Goal: Complete application form

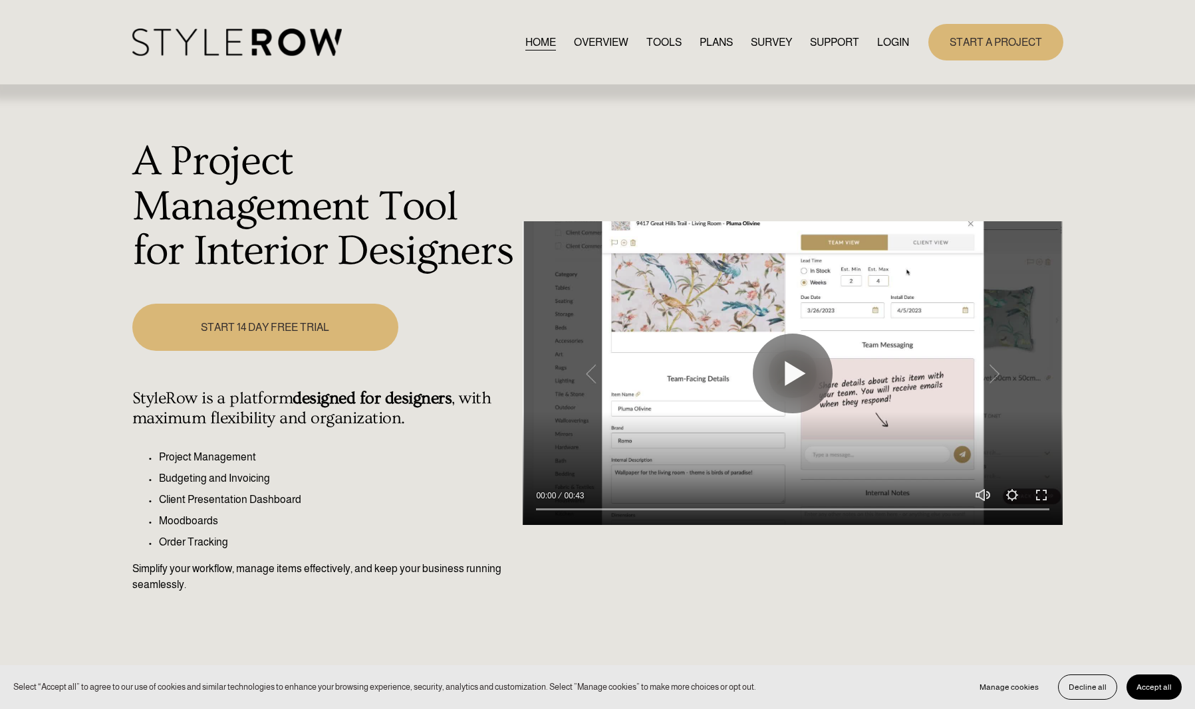
drag, startPoint x: 705, startPoint y: 38, endPoint x: 707, endPoint y: 49, distance: 11.6
click at [705, 39] on link "PLANS" at bounding box center [715, 42] width 33 height 18
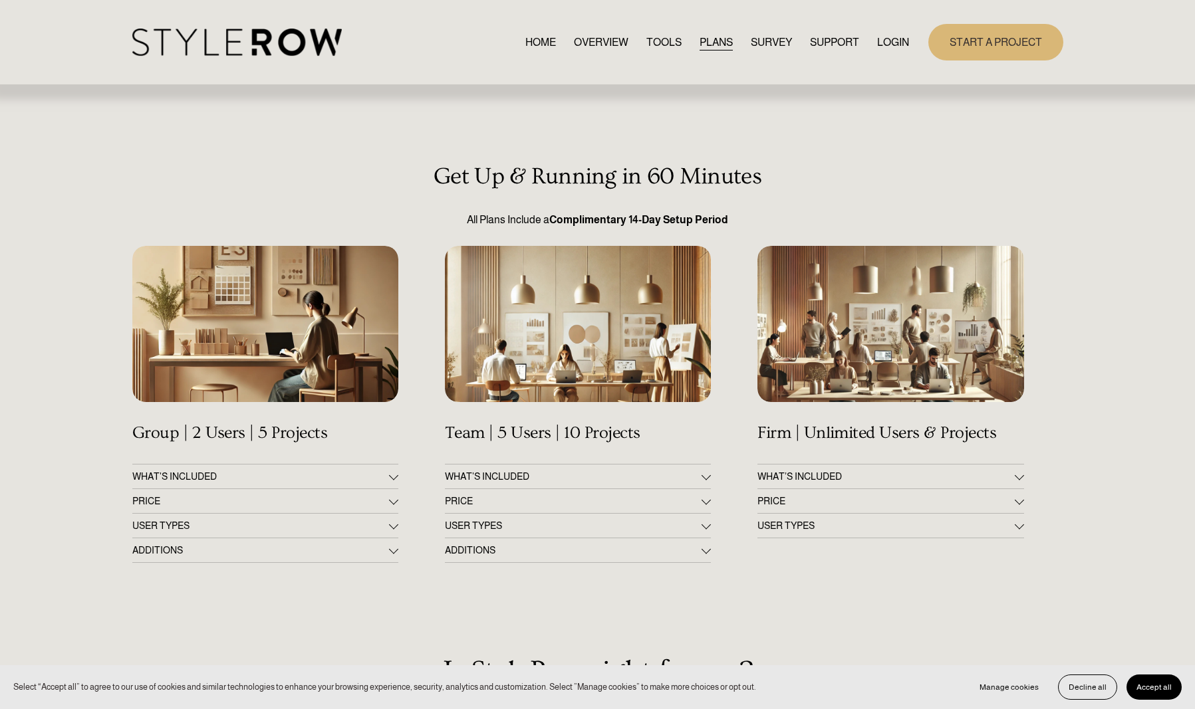
click at [389, 501] on div at bounding box center [393, 501] width 9 height 9
click at [394, 570] on div at bounding box center [393, 570] width 9 height 9
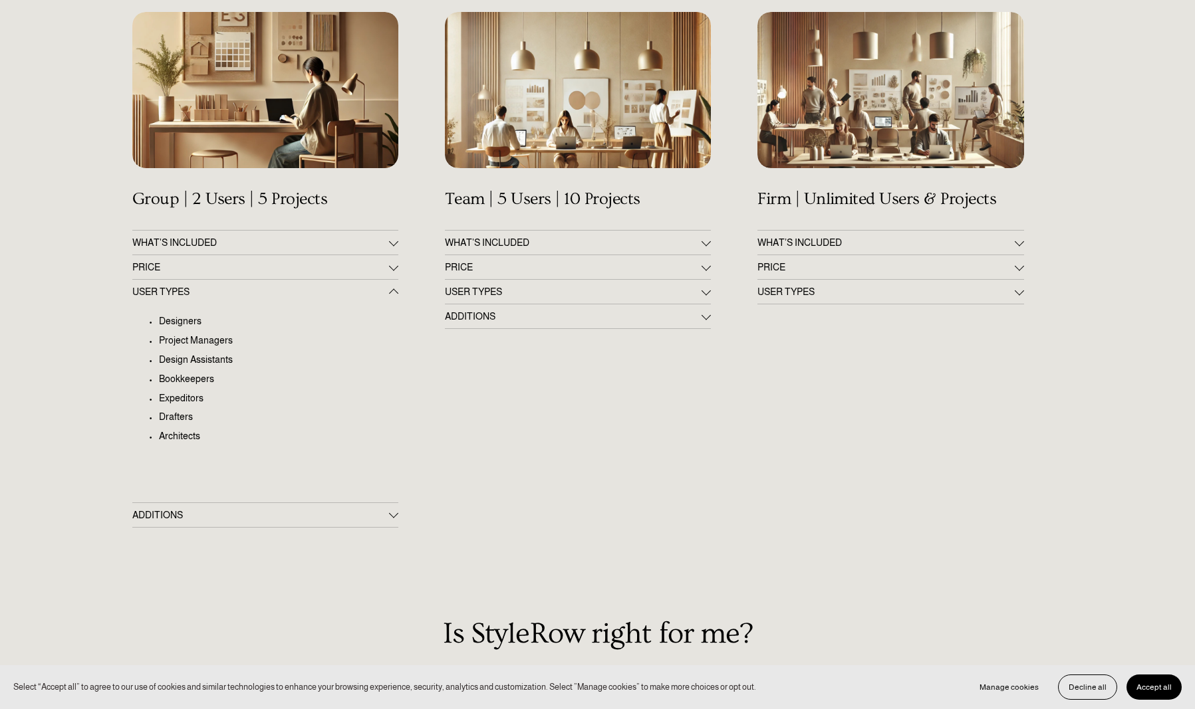
scroll to position [236, 0]
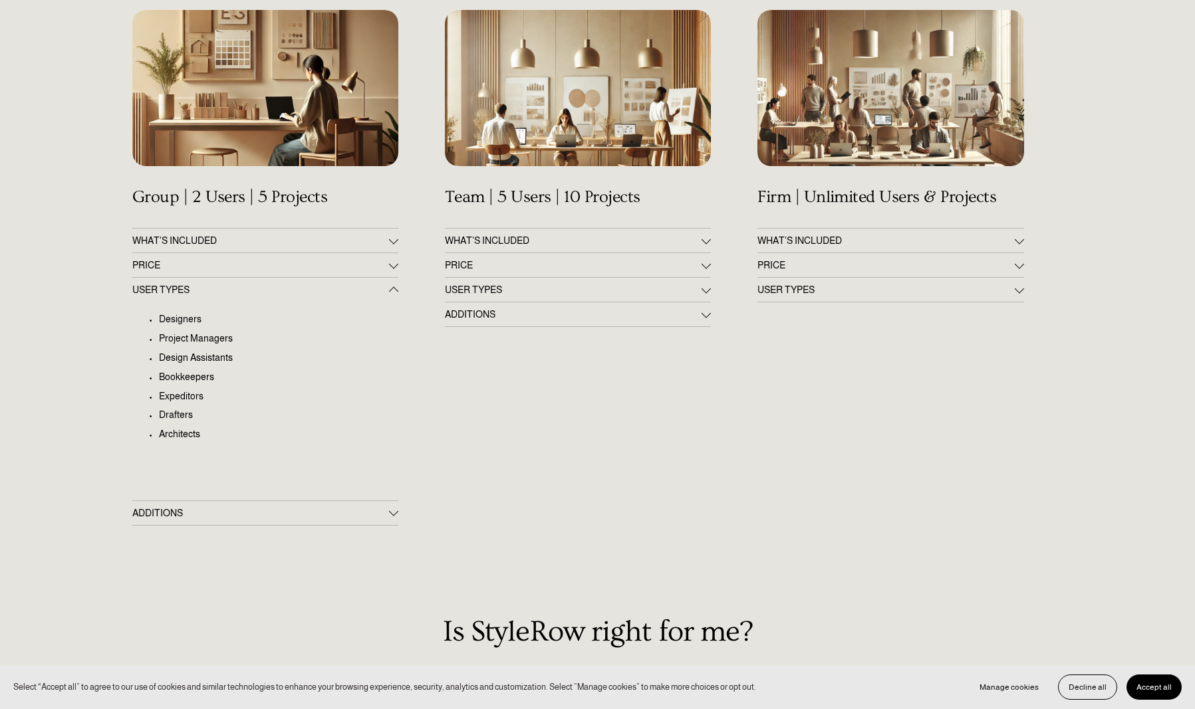
click at [387, 508] on span "ADDITIONS" at bounding box center [260, 513] width 257 height 11
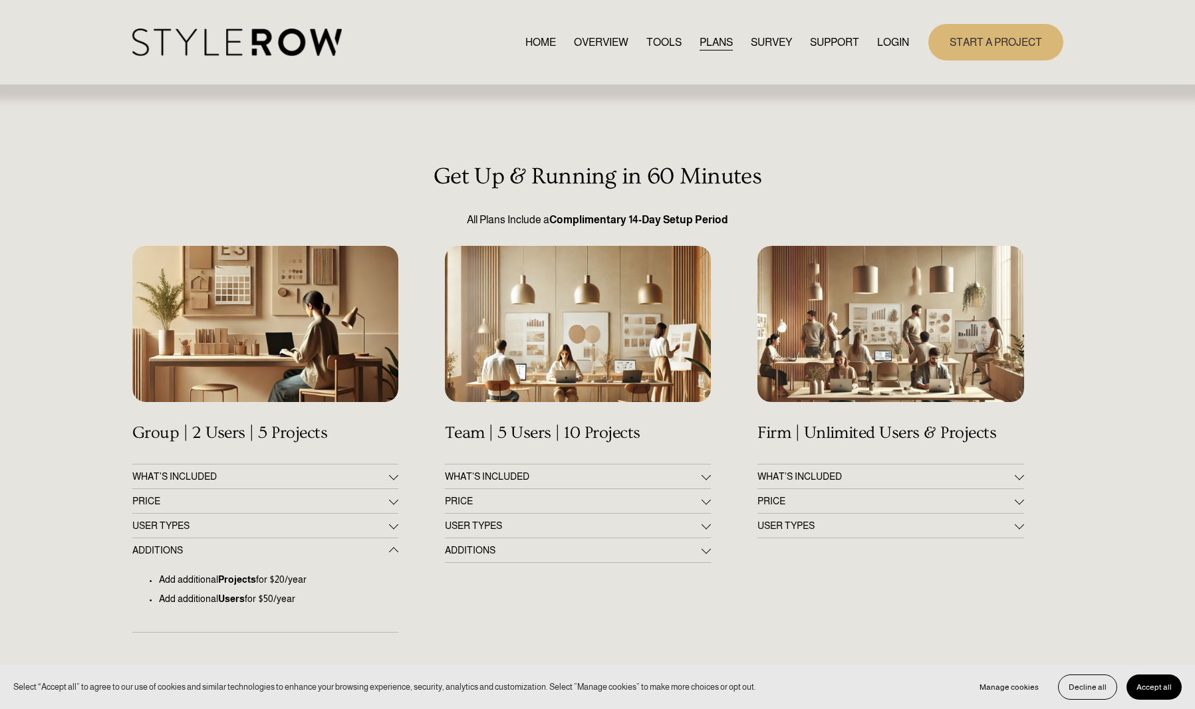
scroll to position [0, 0]
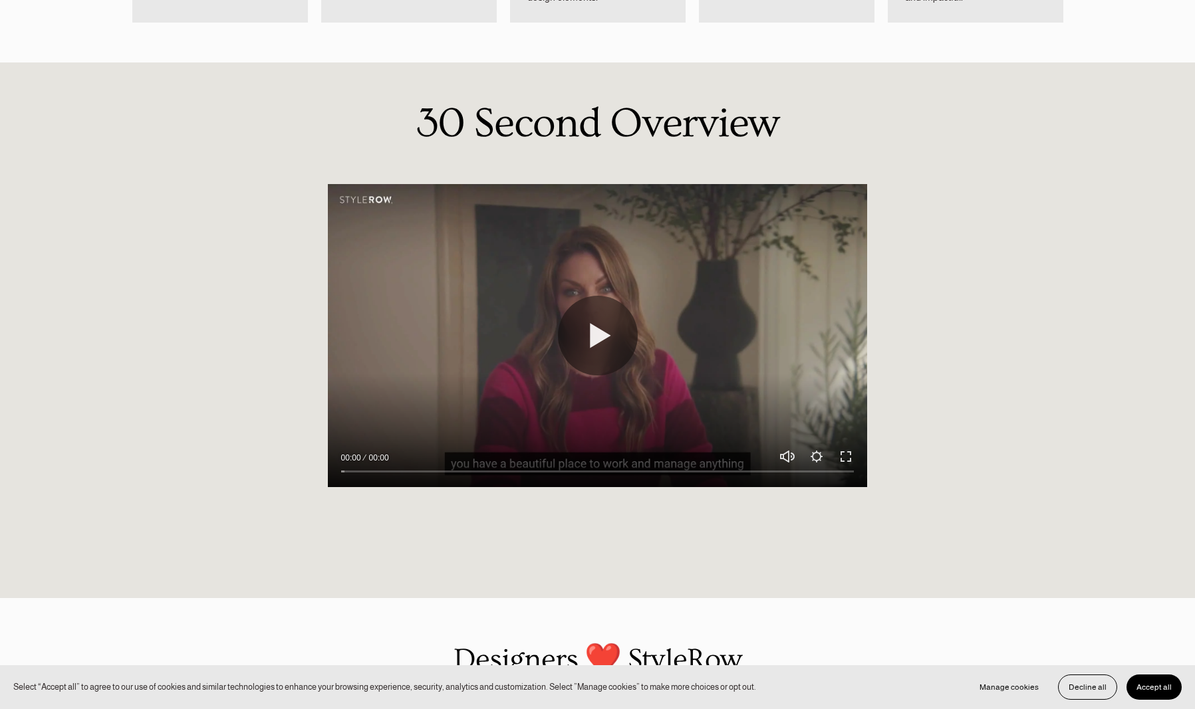
scroll to position [1065, 0]
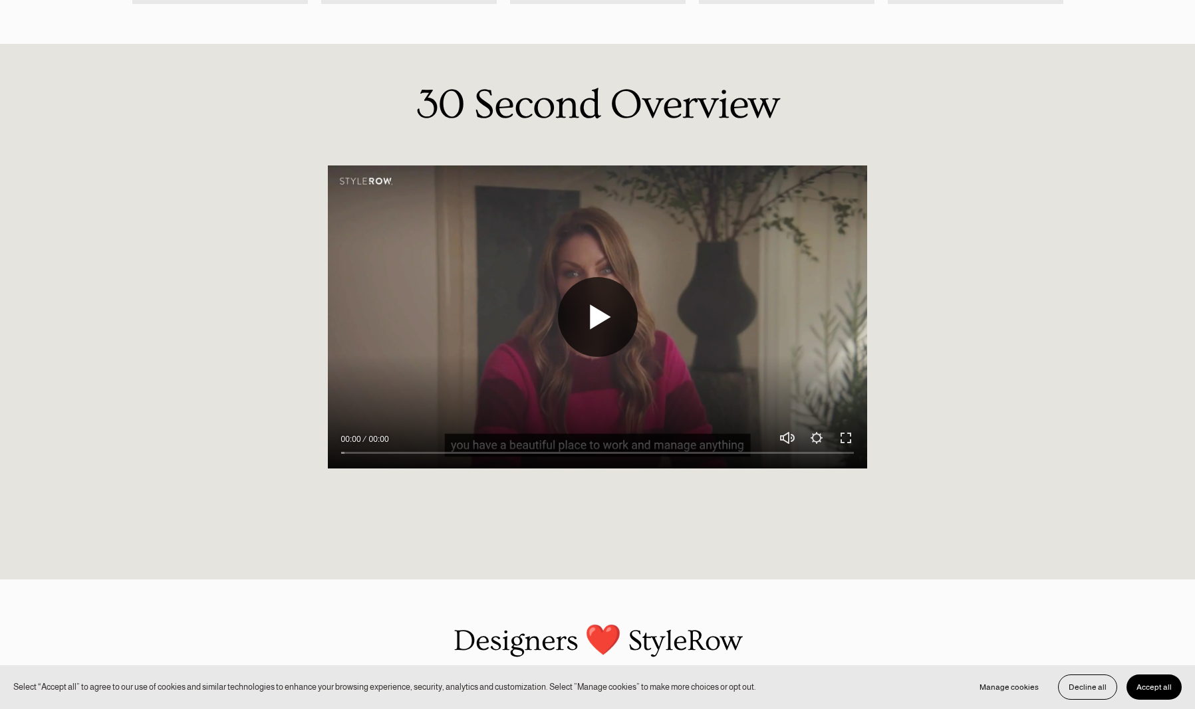
click at [599, 314] on button "Play" at bounding box center [598, 317] width 80 height 80
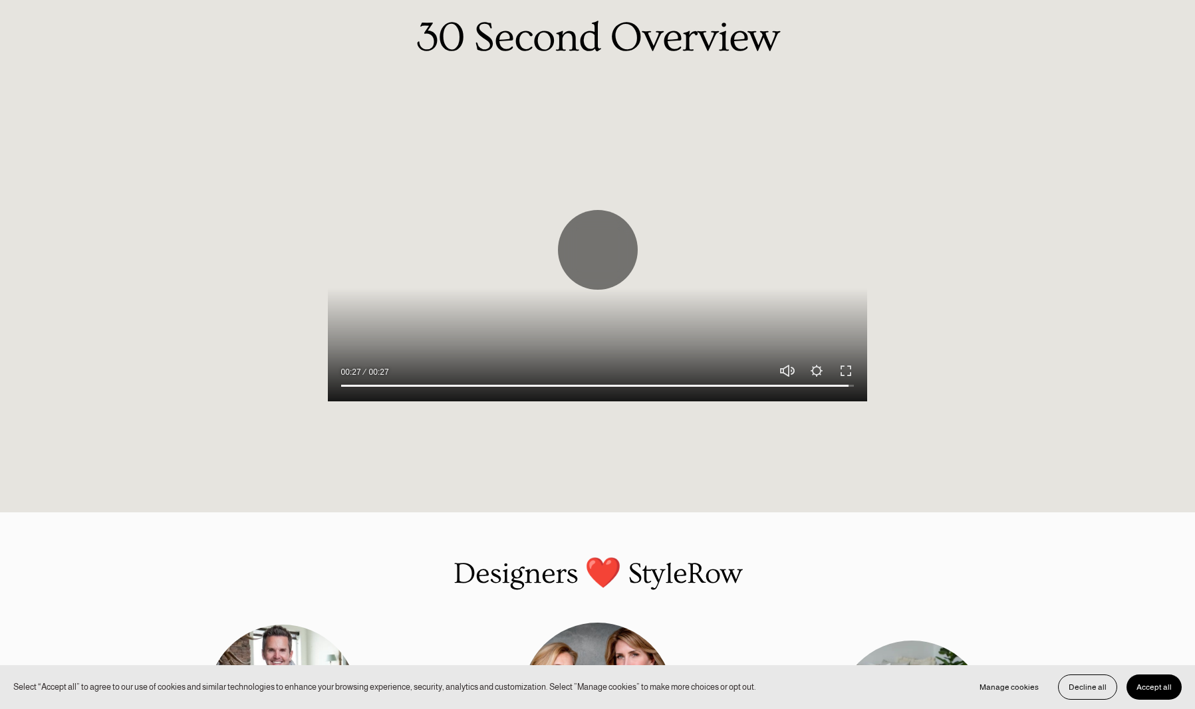
type input "100"
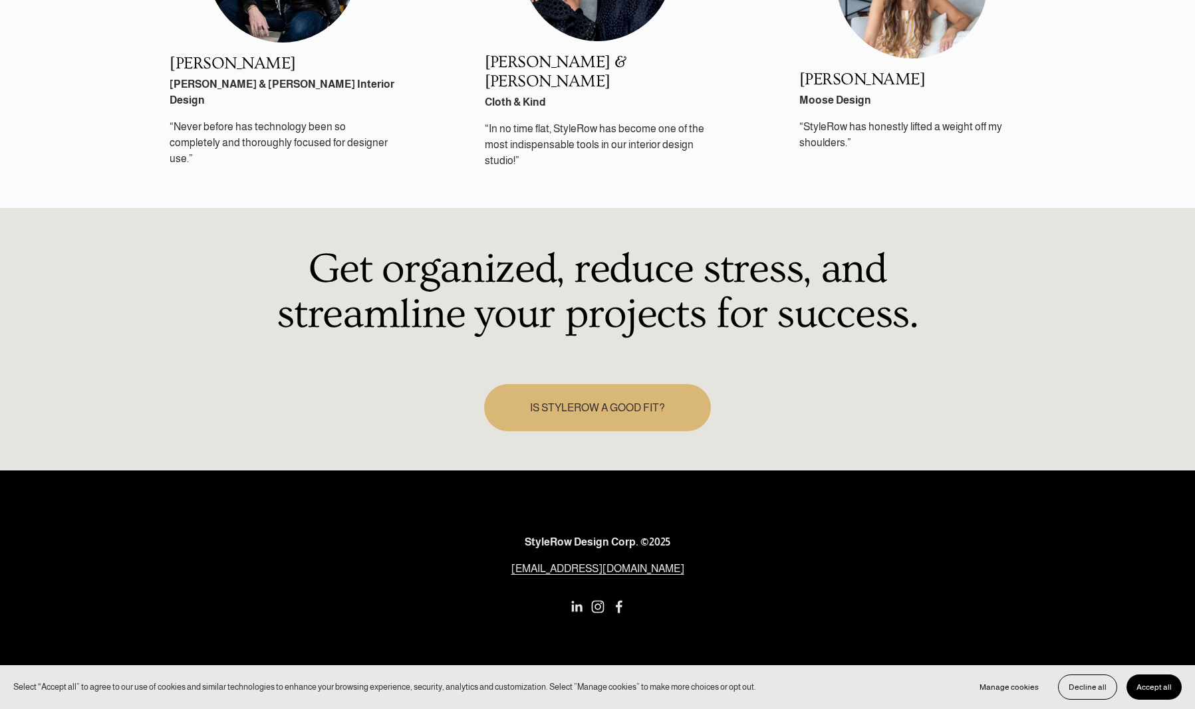
scroll to position [1865, 0]
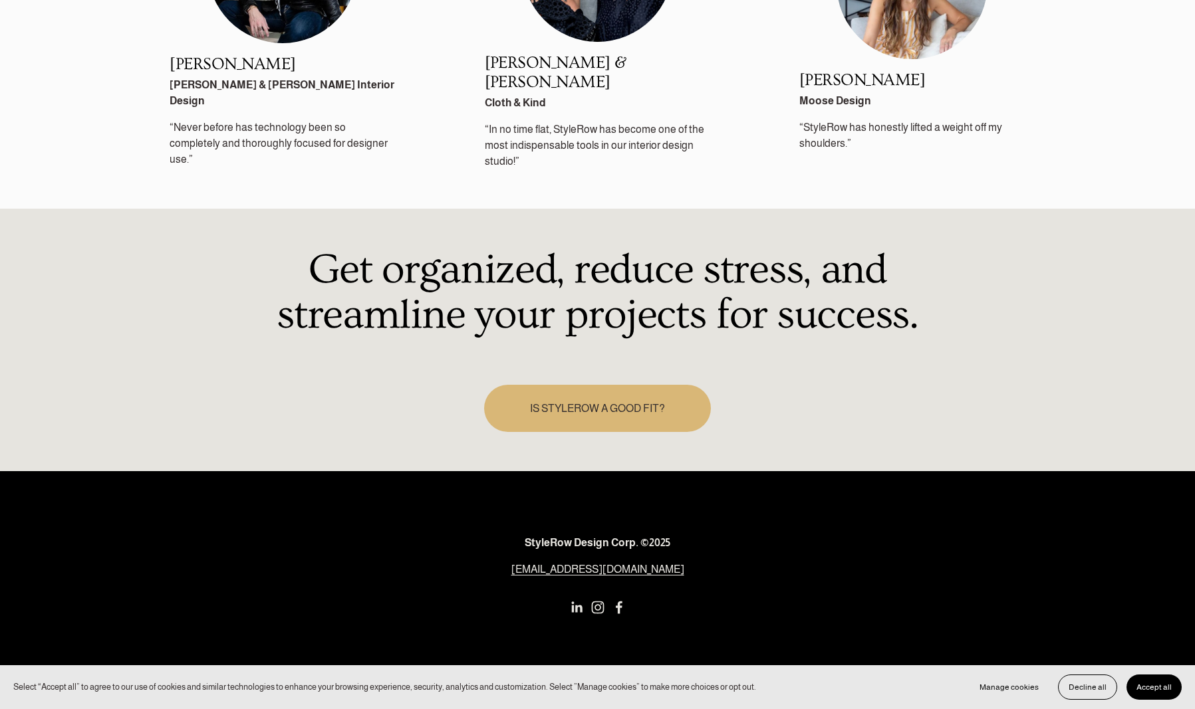
click at [601, 388] on link "IS STYLEROW A GOOD FIT?" at bounding box center [597, 408] width 227 height 47
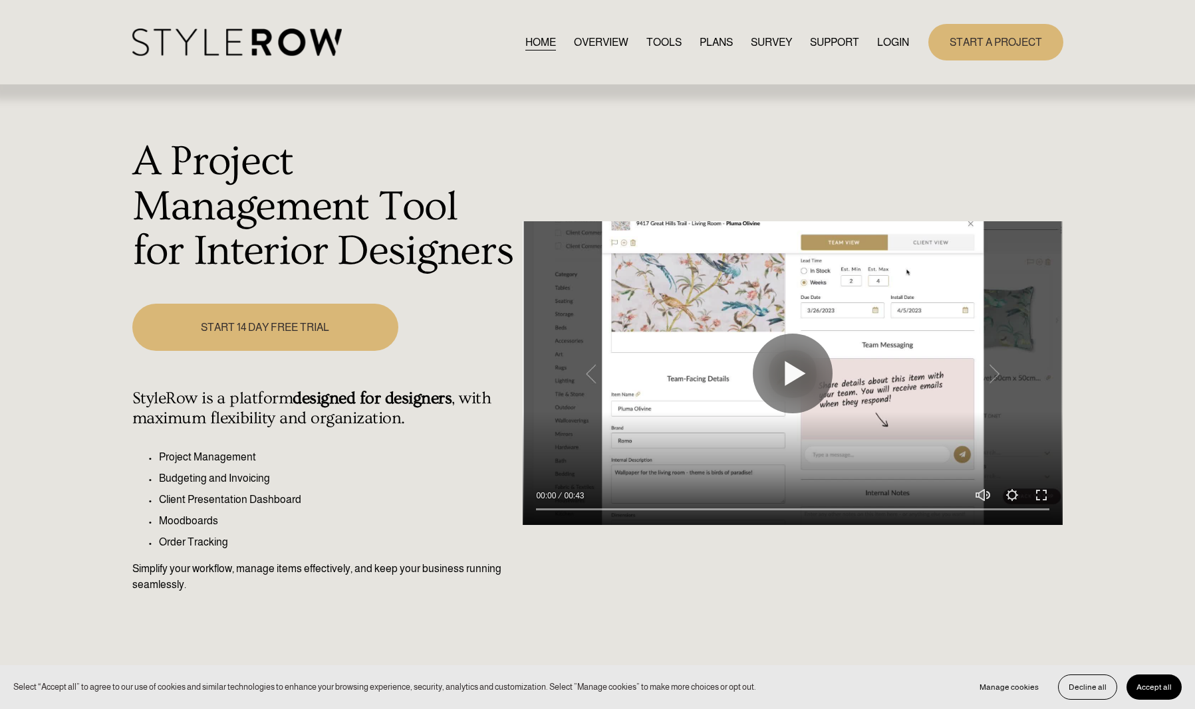
scroll to position [0, 0]
click at [787, 376] on button "Play" at bounding box center [793, 374] width 80 height 80
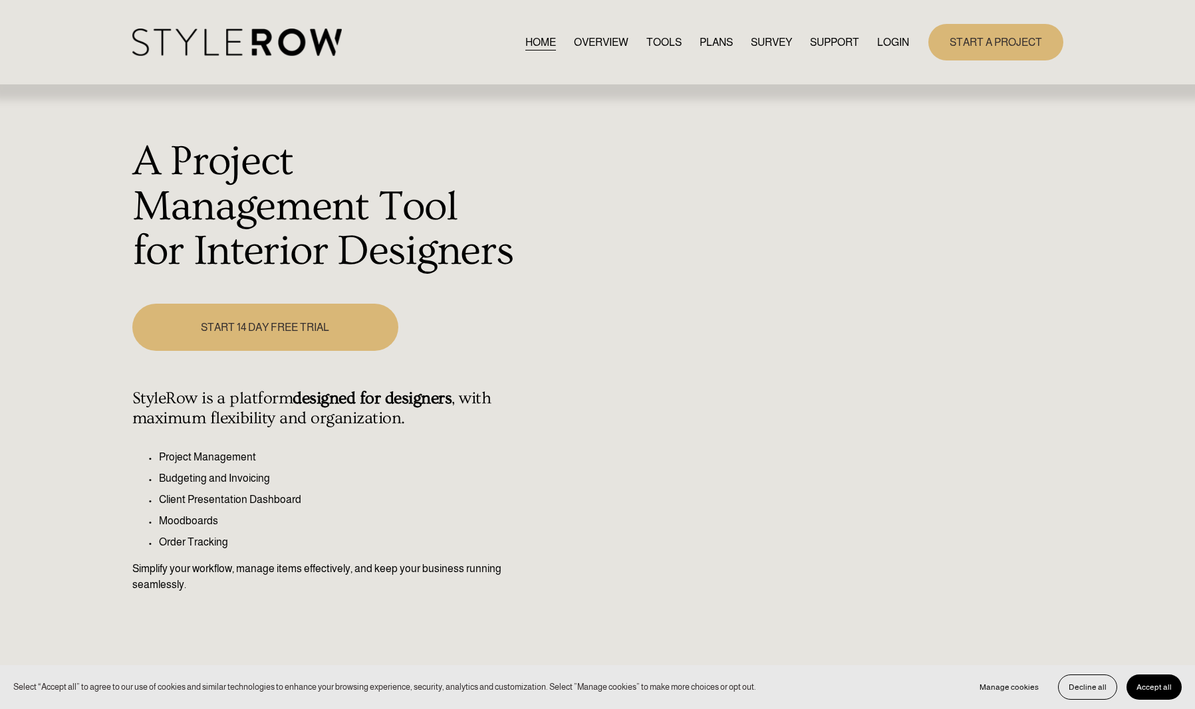
click at [744, 594] on div "A Project Management Tool for Interior Designers Play 00:41 00:43 Unmute Mute S…" at bounding box center [597, 382] width 1195 height 594
type input "100"
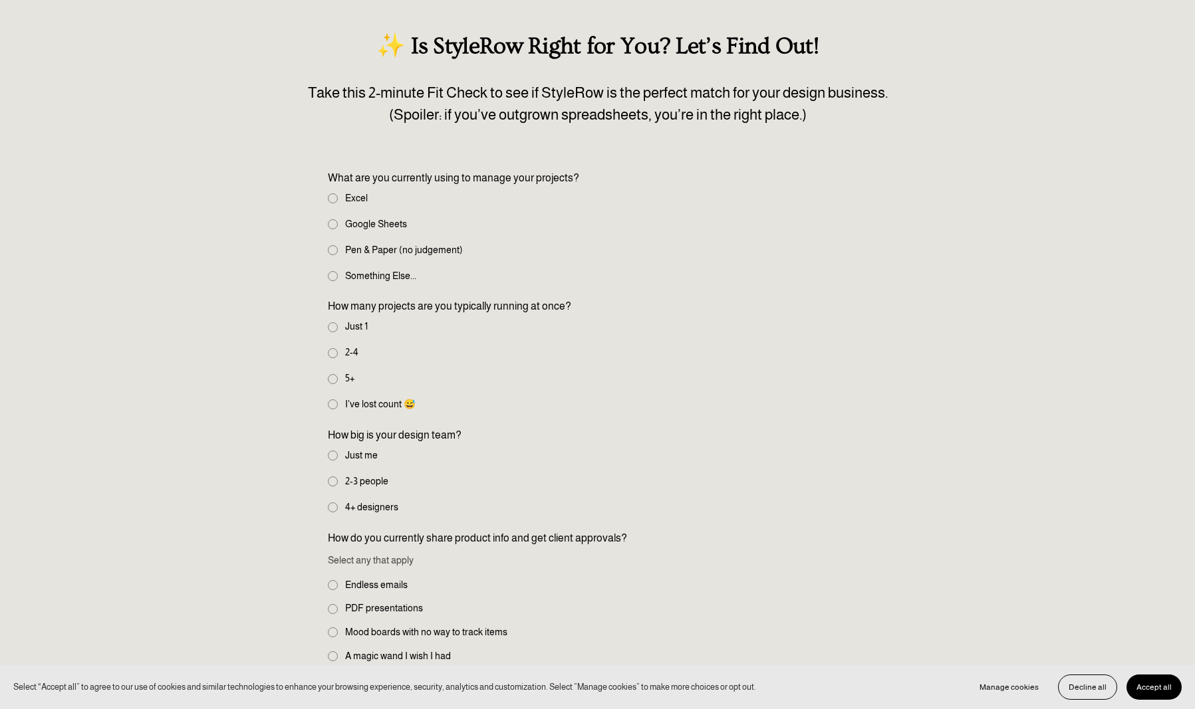
scroll to position [132, 0]
click at [334, 347] on input "2-4" at bounding box center [333, 351] width 10 height 10
radio input "true"
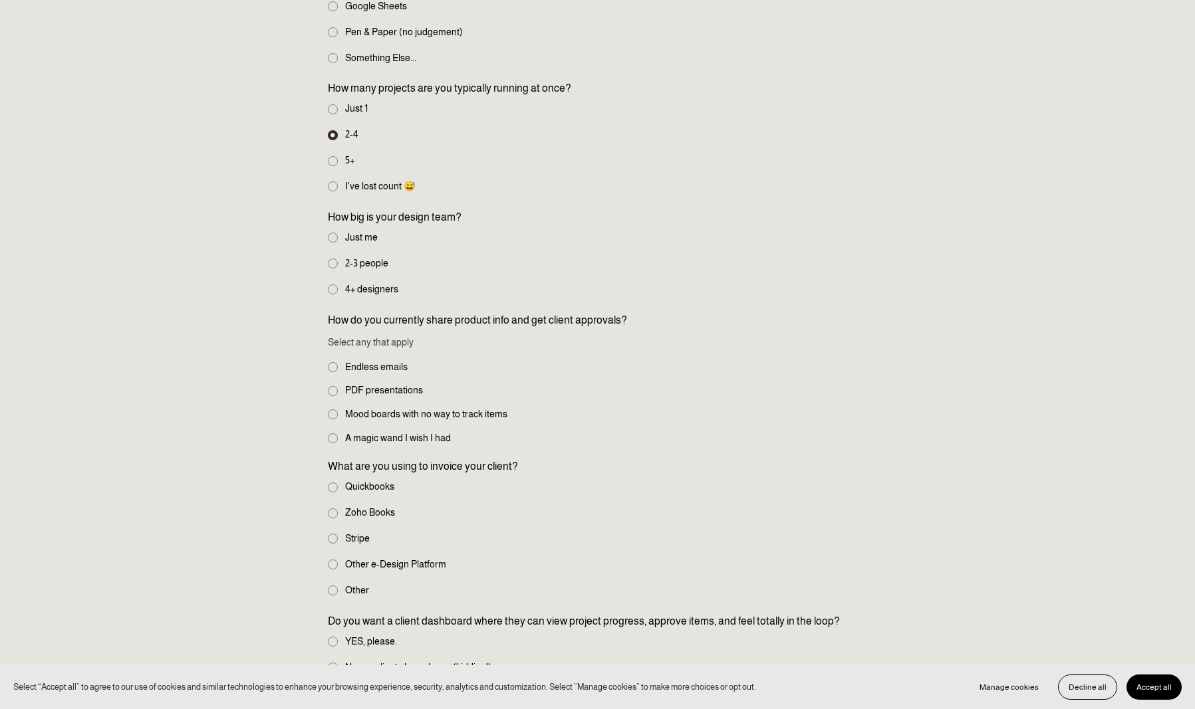
scroll to position [350, 0]
click at [331, 233] on input "Just me" at bounding box center [333, 236] width 10 height 10
radio input "true"
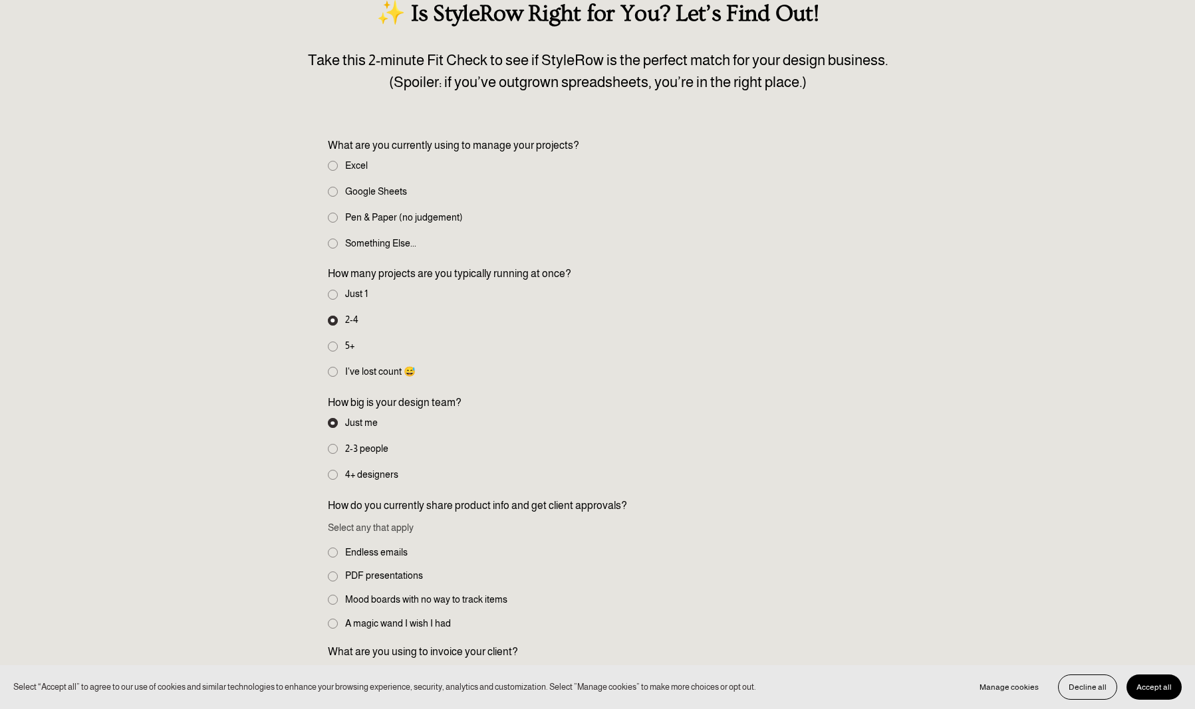
scroll to position [154, 0]
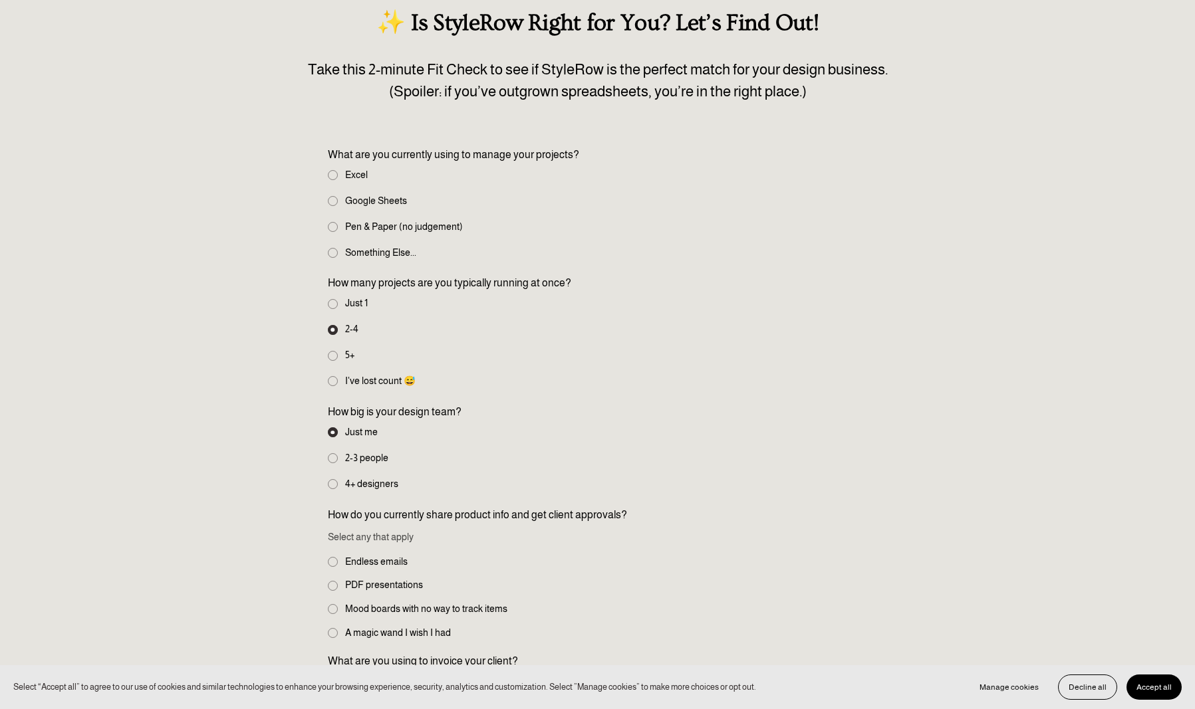
click at [334, 249] on input "Something Else..." at bounding box center [333, 253] width 10 height 10
radio input "true"
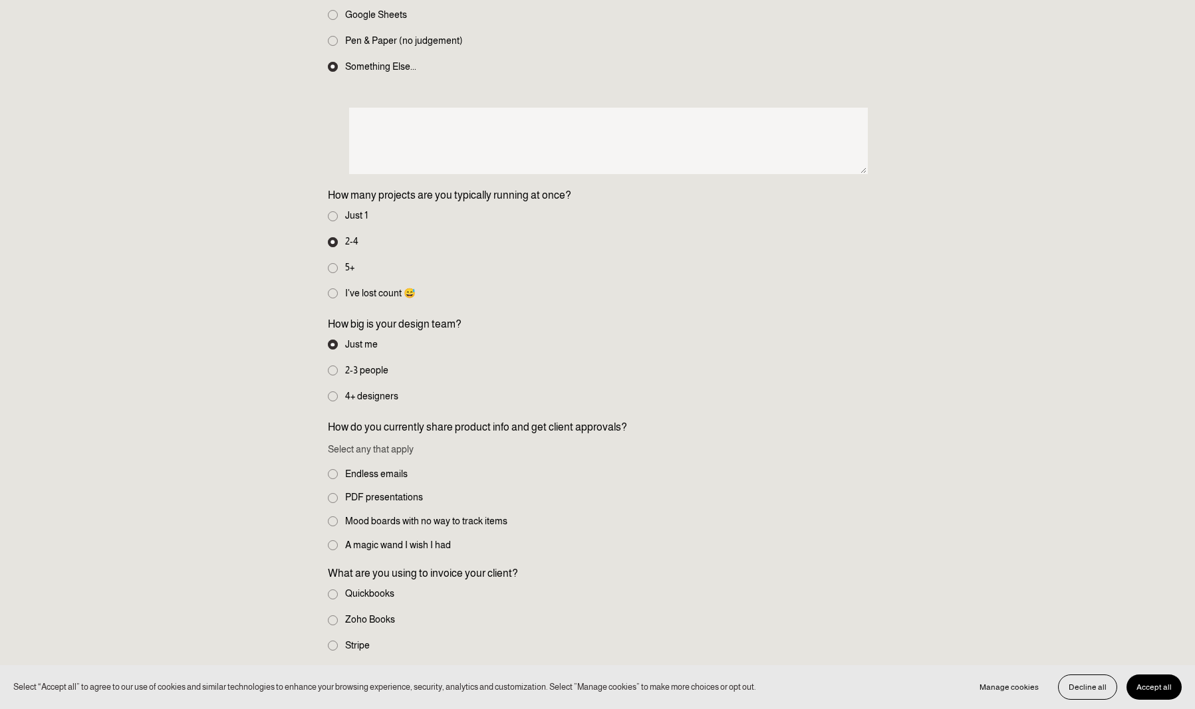
scroll to position [329, 0]
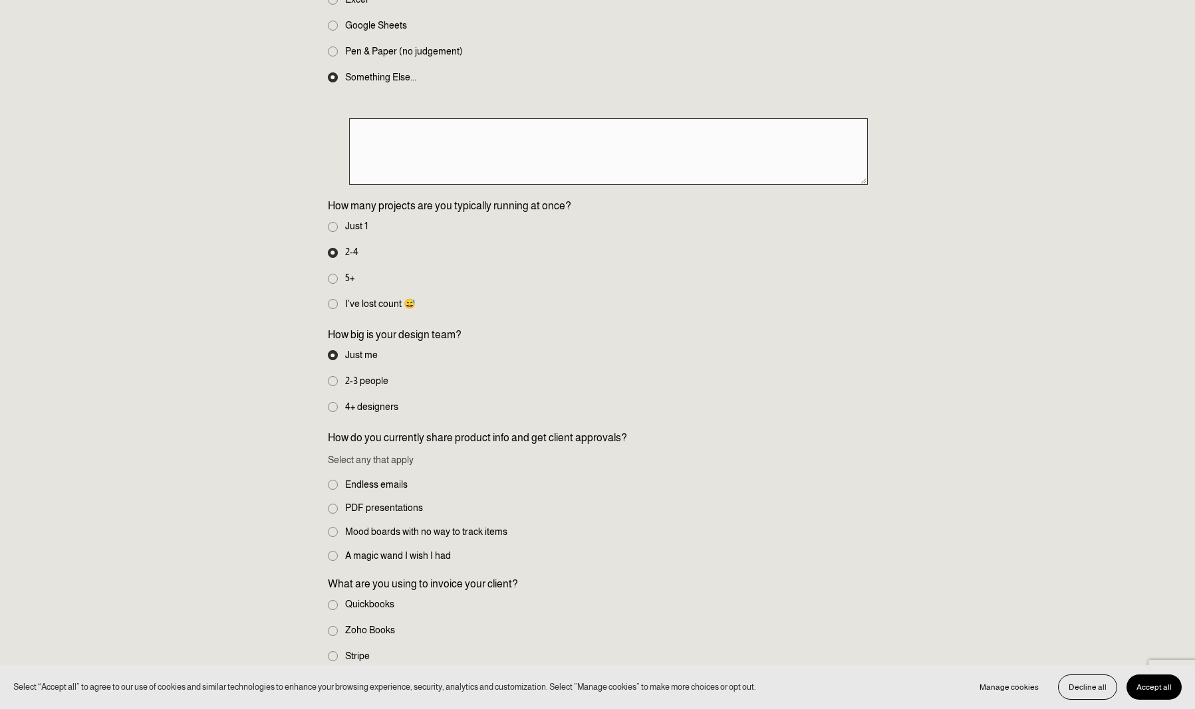
click at [365, 126] on textarea at bounding box center [608, 151] width 519 height 66
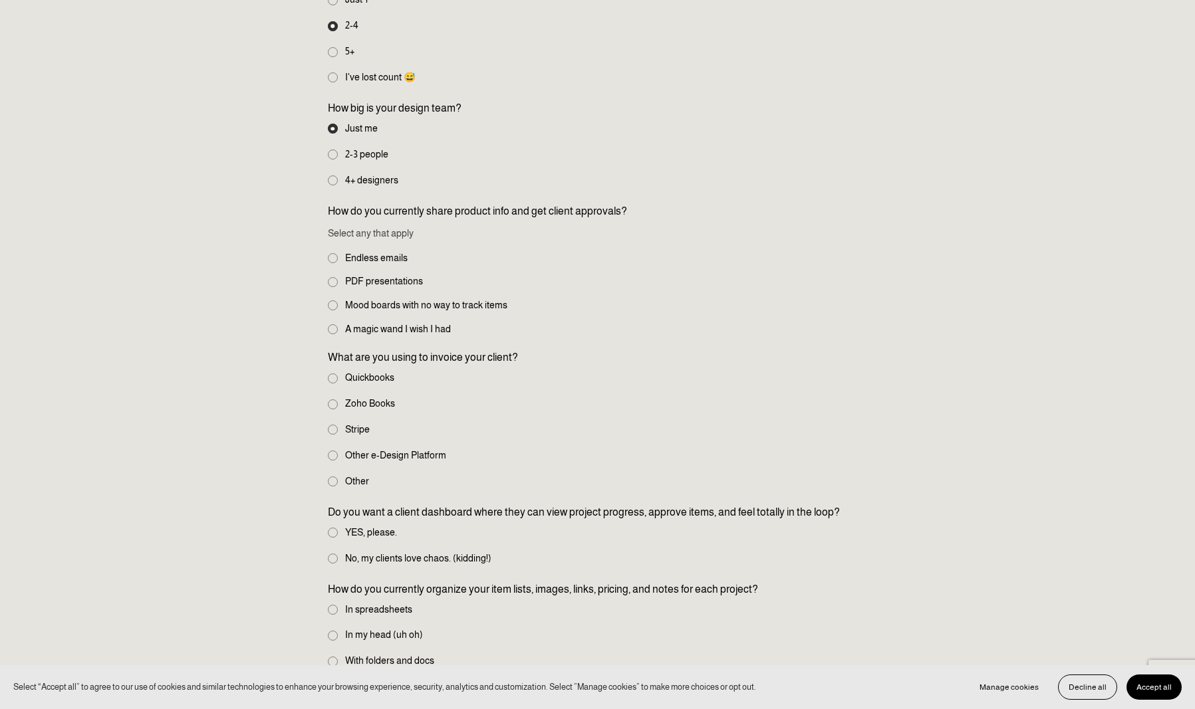
scroll to position [559, 0]
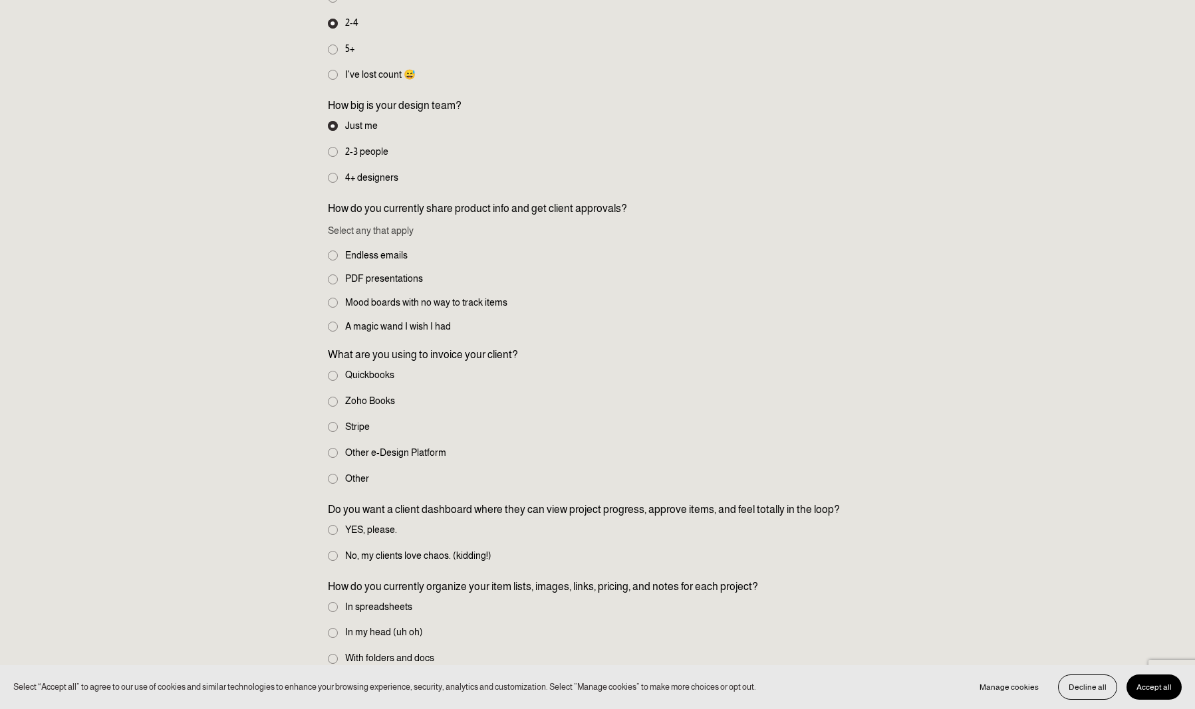
type textarea "Mydoma"
click at [331, 251] on input "Endless emails" at bounding box center [333, 256] width 10 height 10
checkbox input "true"
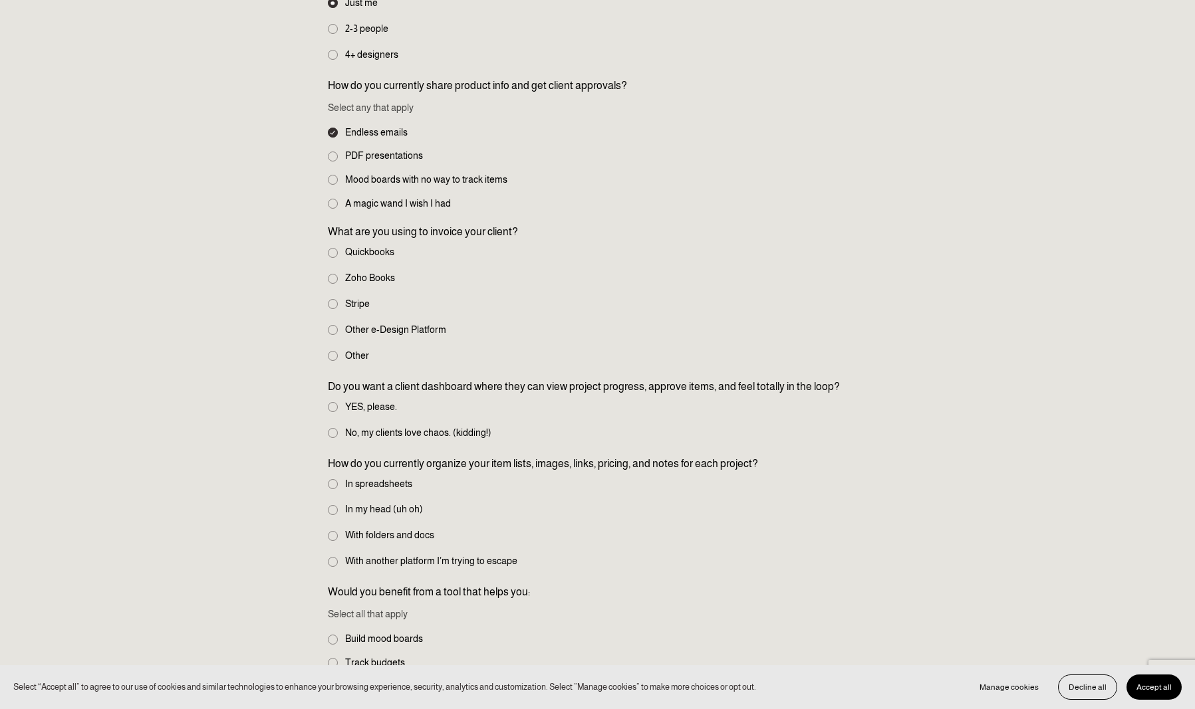
scroll to position [684, 0]
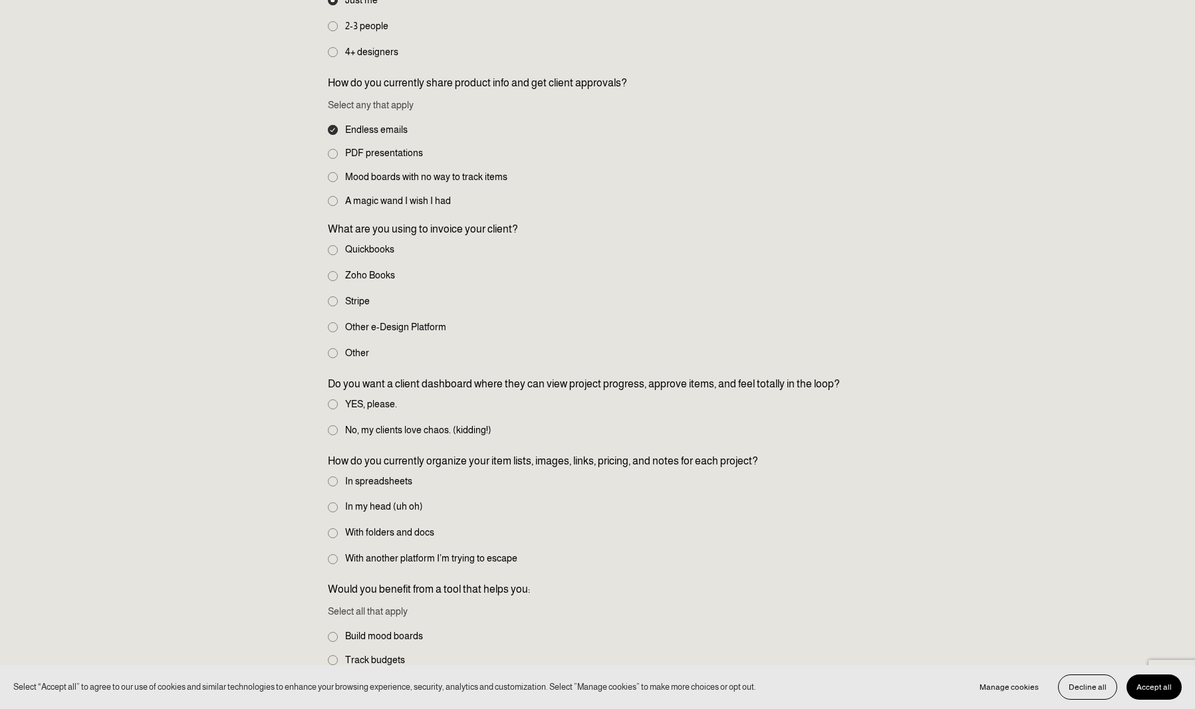
drag, startPoint x: 334, startPoint y: 243, endPoint x: 506, endPoint y: 251, distance: 172.4
click at [344, 243] on label "Quickbooks" at bounding box center [362, 250] width 69 height 15
click at [338, 245] on input "Quickbooks" at bounding box center [333, 250] width 10 height 10
radio input "true"
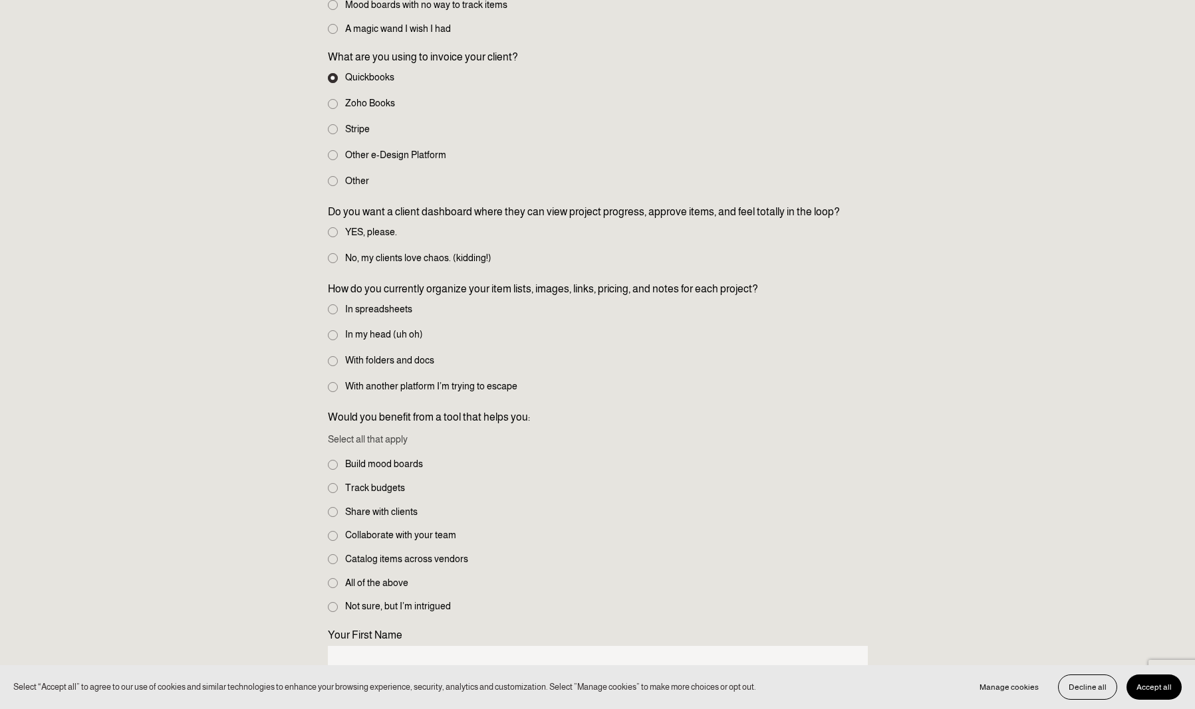
scroll to position [858, 0]
click at [335, 226] on input "YES, please." at bounding box center [333, 231] width 10 height 10
radio input "true"
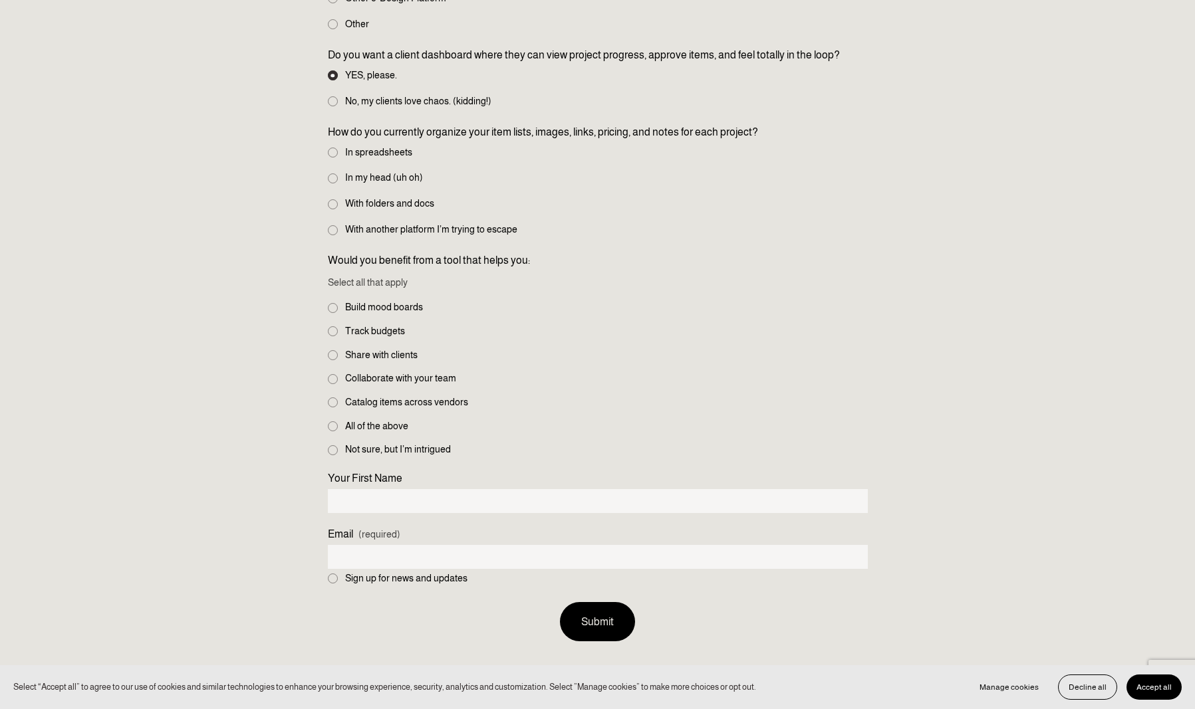
scroll to position [1013, 0]
click at [337, 200] on input "With folders and docs" at bounding box center [333, 205] width 10 height 10
radio input "true"
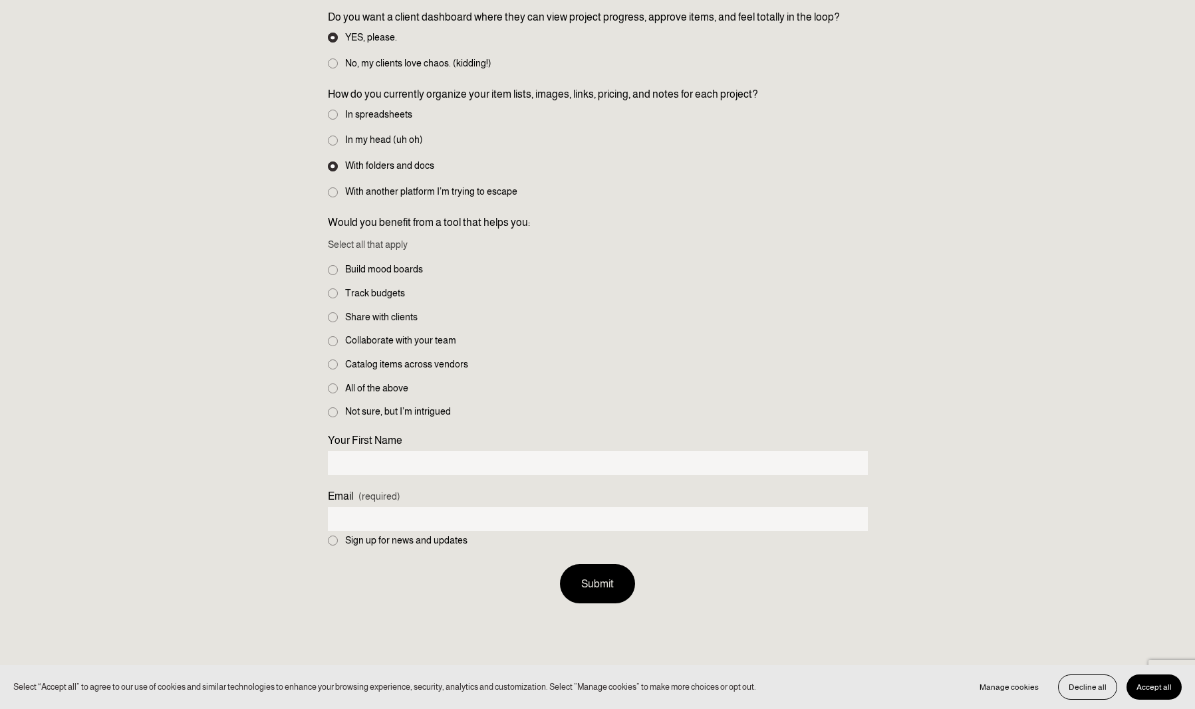
scroll to position [1052, 0]
click at [334, 265] on input "Build mood boards" at bounding box center [333, 270] width 10 height 10
checkbox input "true"
click at [332, 288] on input "Track budgets" at bounding box center [333, 293] width 10 height 10
checkbox input "true"
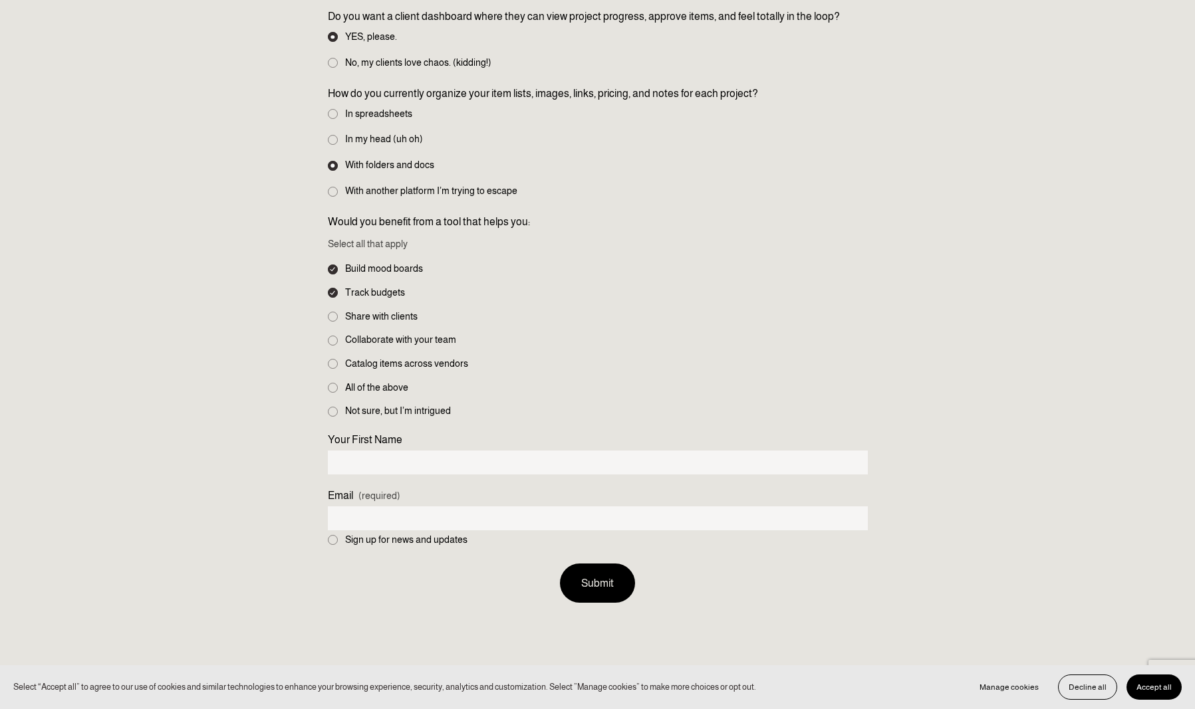
click at [334, 312] on input "Share with clients" at bounding box center [333, 317] width 10 height 10
checkbox input "true"
click at [332, 359] on input "Catalog items across vendors" at bounding box center [333, 364] width 10 height 10
checkbox input "true"
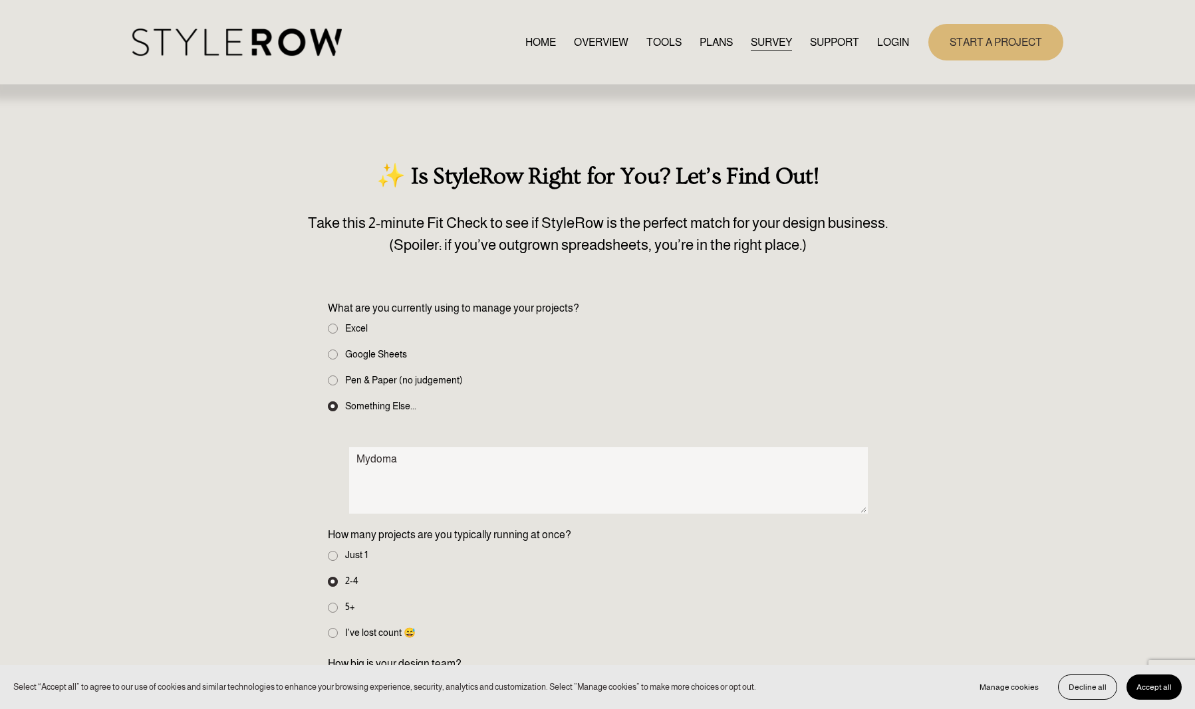
scroll to position [0, 0]
